Goal: Transaction & Acquisition: Download file/media

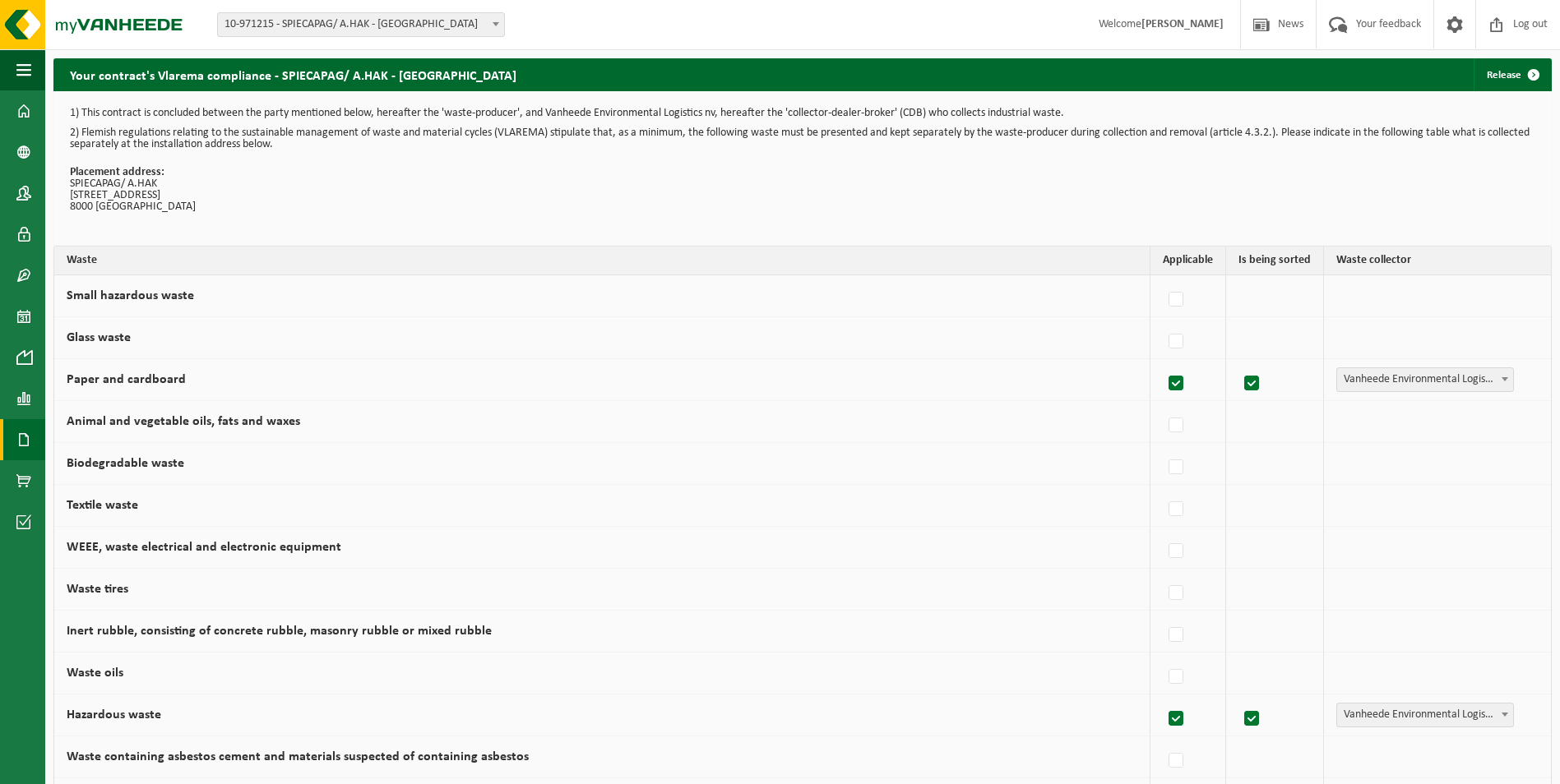
click at [19, 440] on span at bounding box center [24, 440] width 15 height 41
click at [126, 433] on span "Invoices" at bounding box center [114, 440] width 39 height 31
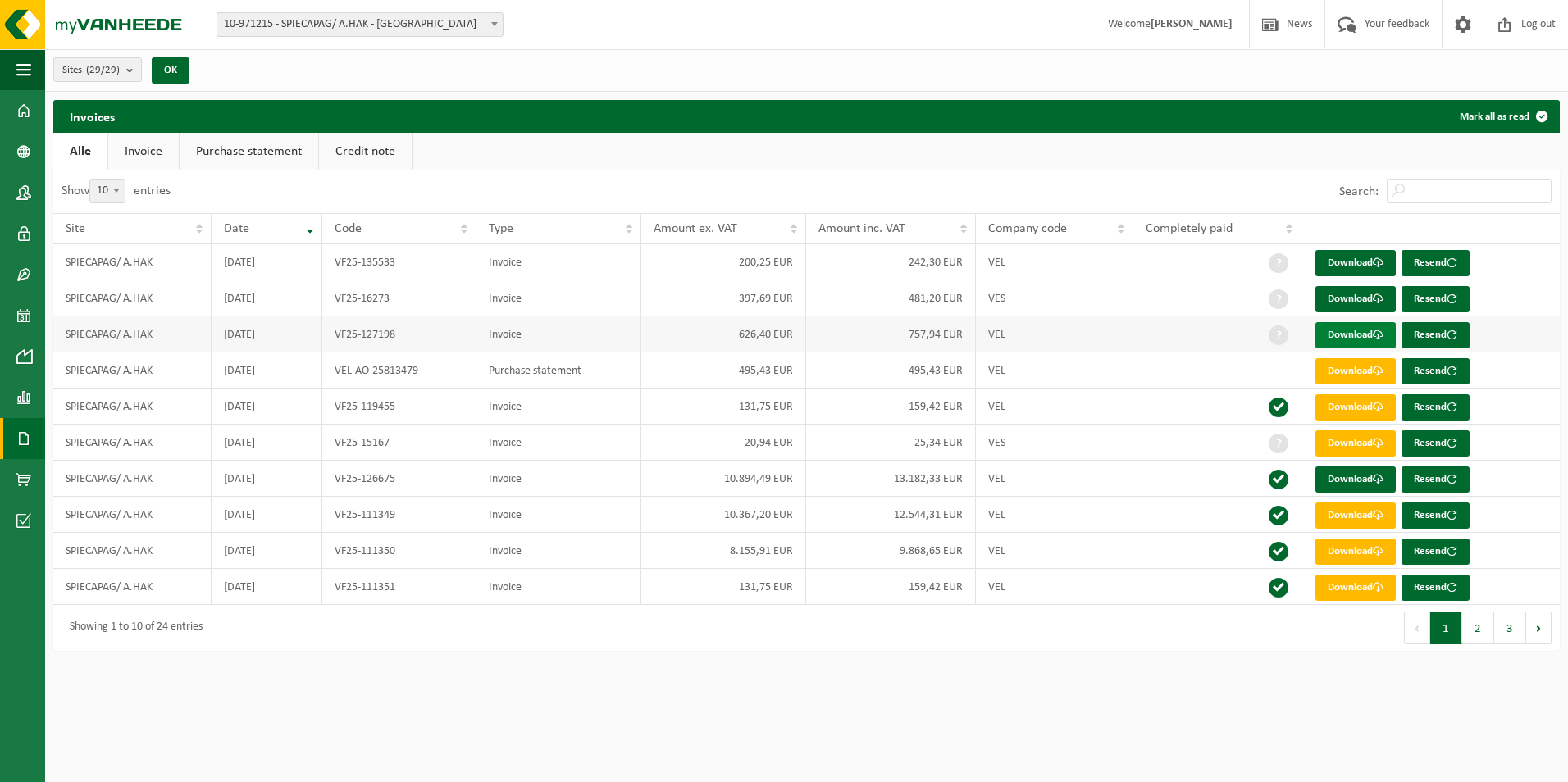
click at [1353, 331] on link "Download" at bounding box center [1355, 335] width 81 height 26
click at [1352, 295] on link "Download" at bounding box center [1355, 299] width 81 height 26
click at [1360, 257] on link "Download" at bounding box center [1355, 264] width 81 height 26
click at [1356, 370] on link "Download" at bounding box center [1355, 372] width 81 height 26
click at [1352, 403] on link "Download" at bounding box center [1355, 408] width 81 height 26
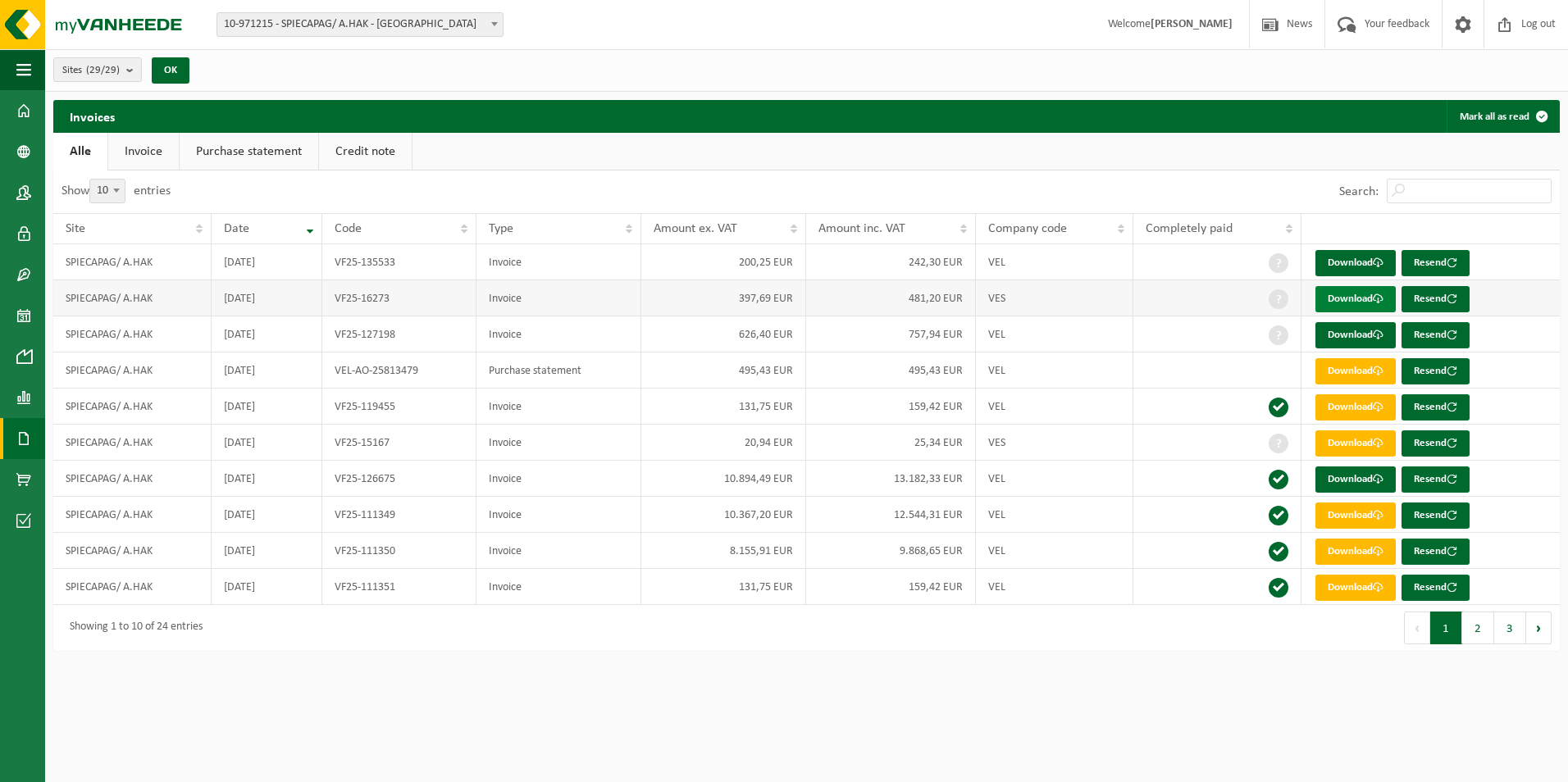
click at [1336, 298] on link "Download" at bounding box center [1355, 299] width 81 height 26
click at [1362, 477] on link "Download" at bounding box center [1355, 480] width 81 height 26
click at [133, 69] on b "submit" at bounding box center [133, 70] width 15 height 23
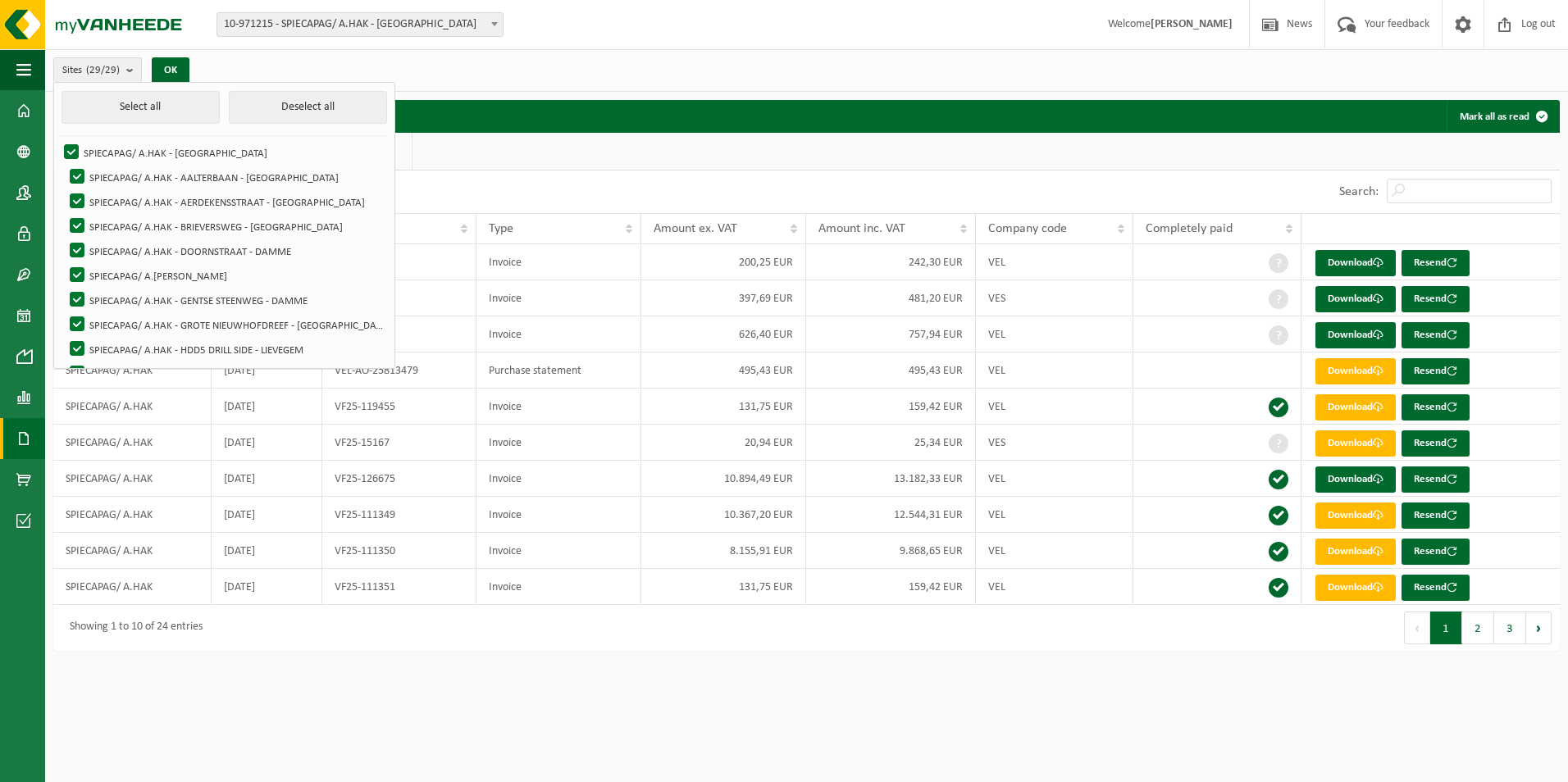
click at [555, 74] on div "Sites (29/29) Select all Deselect all SPIECAPAG/ A.HAK - BRUGGE SPIECAPAG/ A.HA…" at bounding box center [807, 71] width 1523 height 43
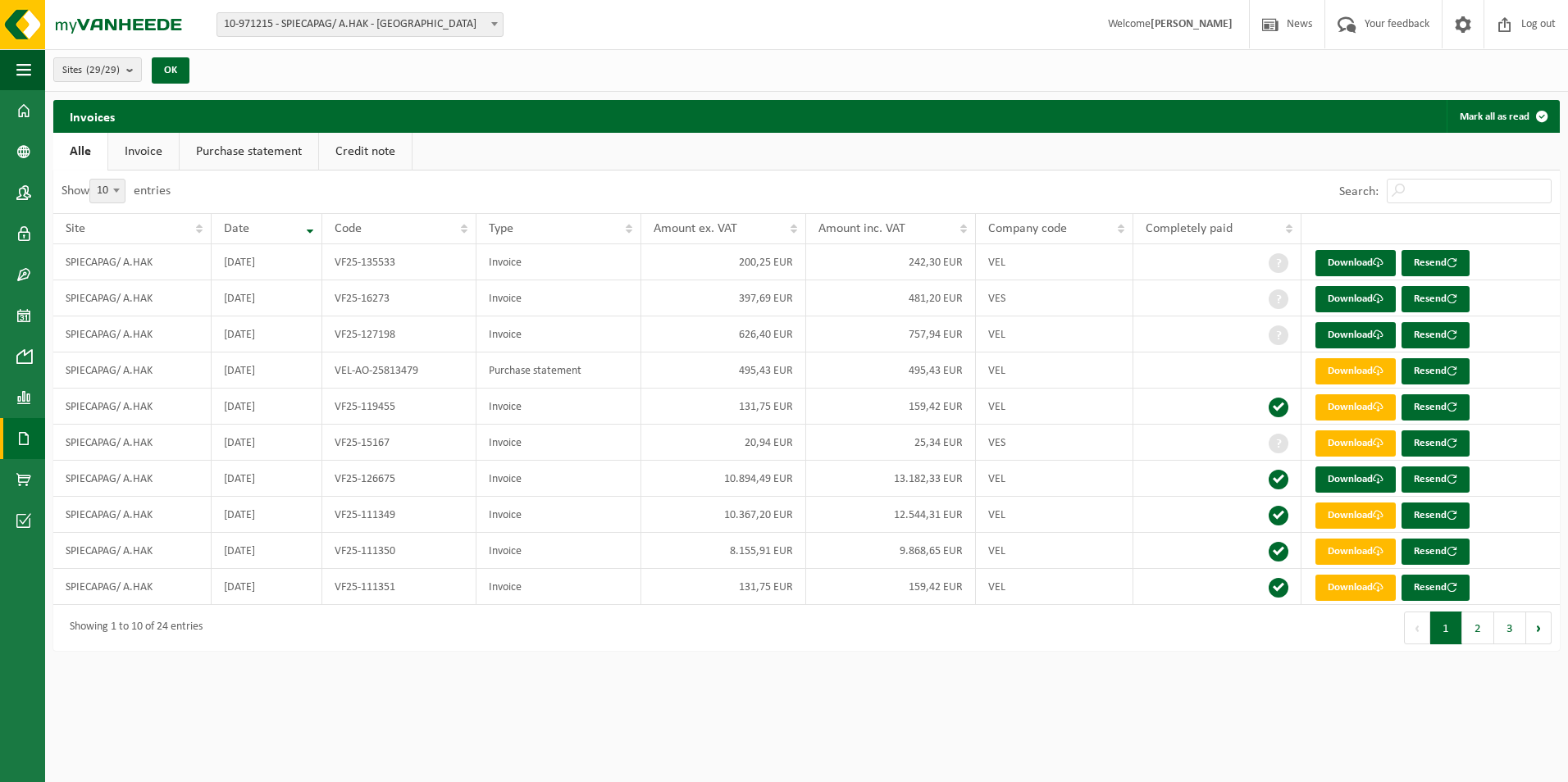
click at [485, 19] on span "10-971215 - SPIECAPAG/ A.HAK - [GEOGRAPHIC_DATA]" at bounding box center [360, 25] width 285 height 23
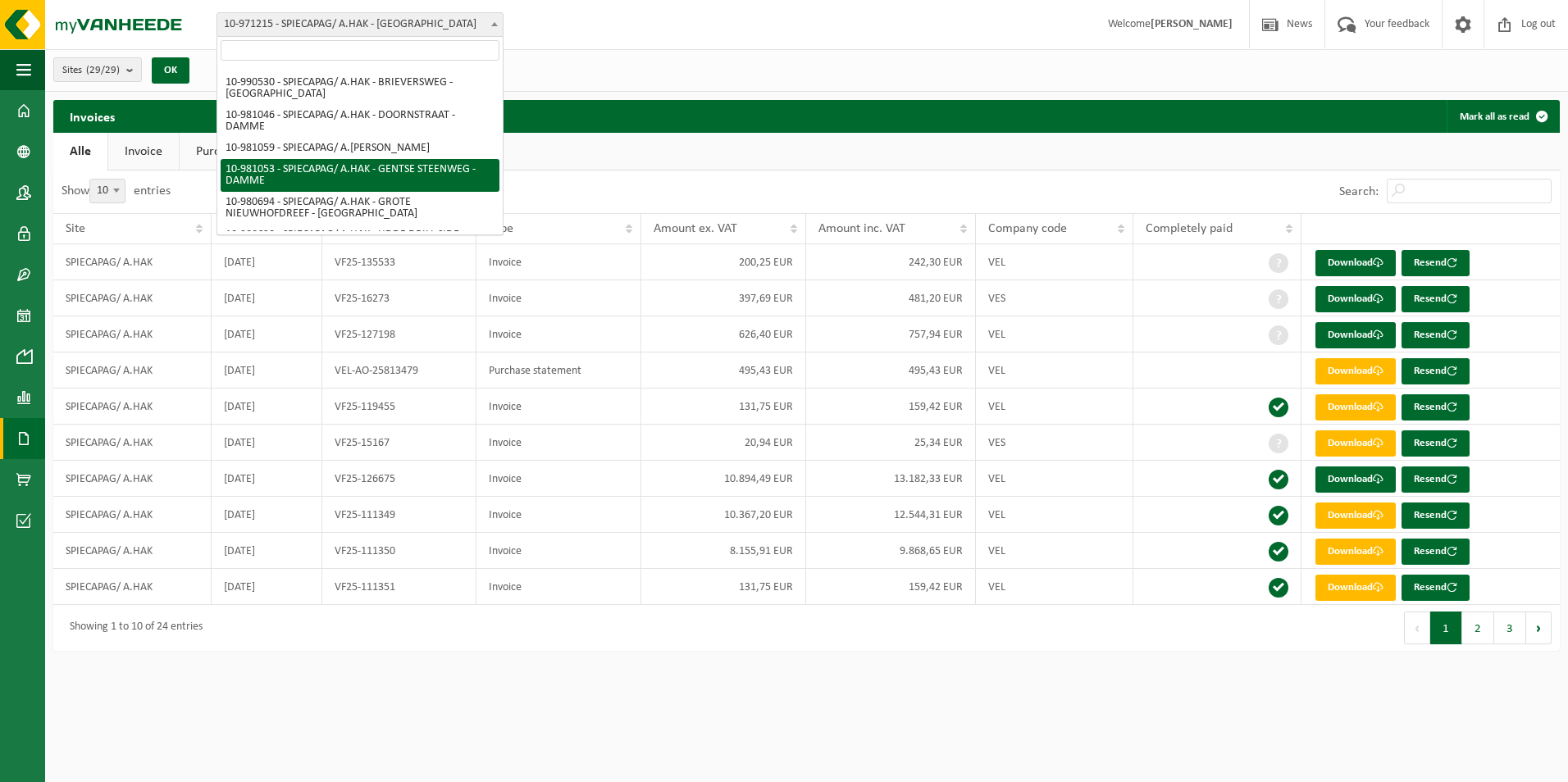
scroll to position [164, 0]
